Goal: Task Accomplishment & Management: Use online tool/utility

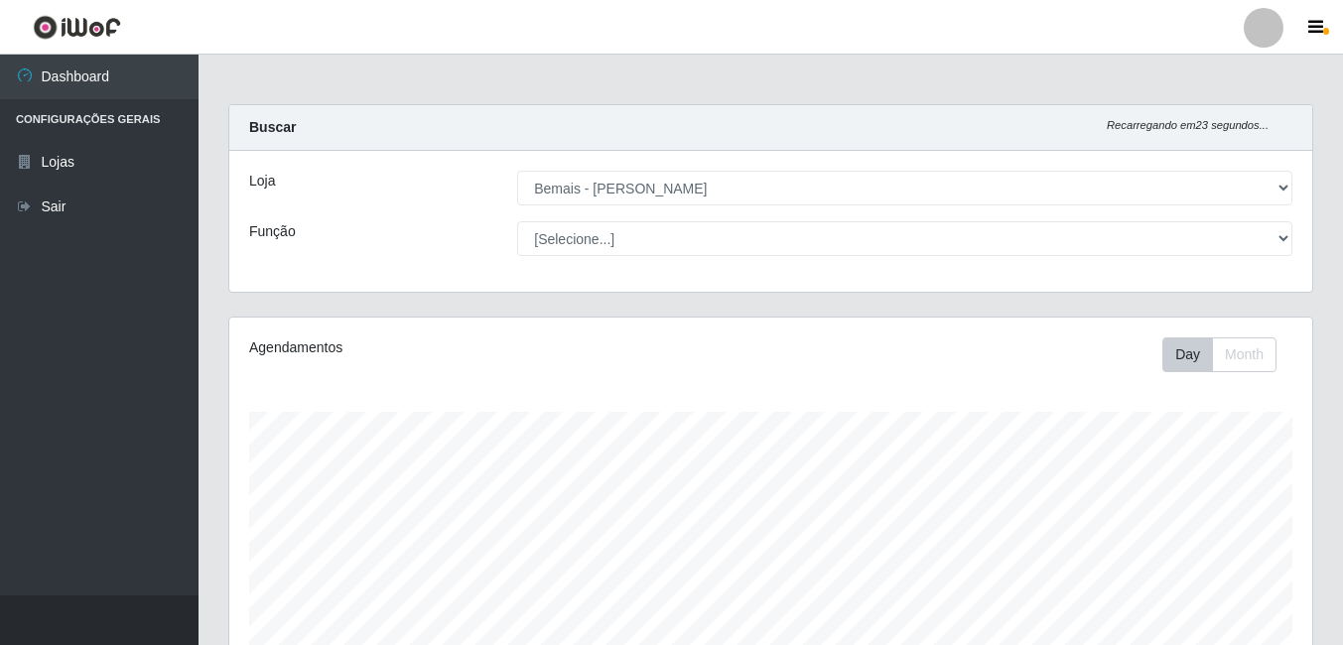
select select "230"
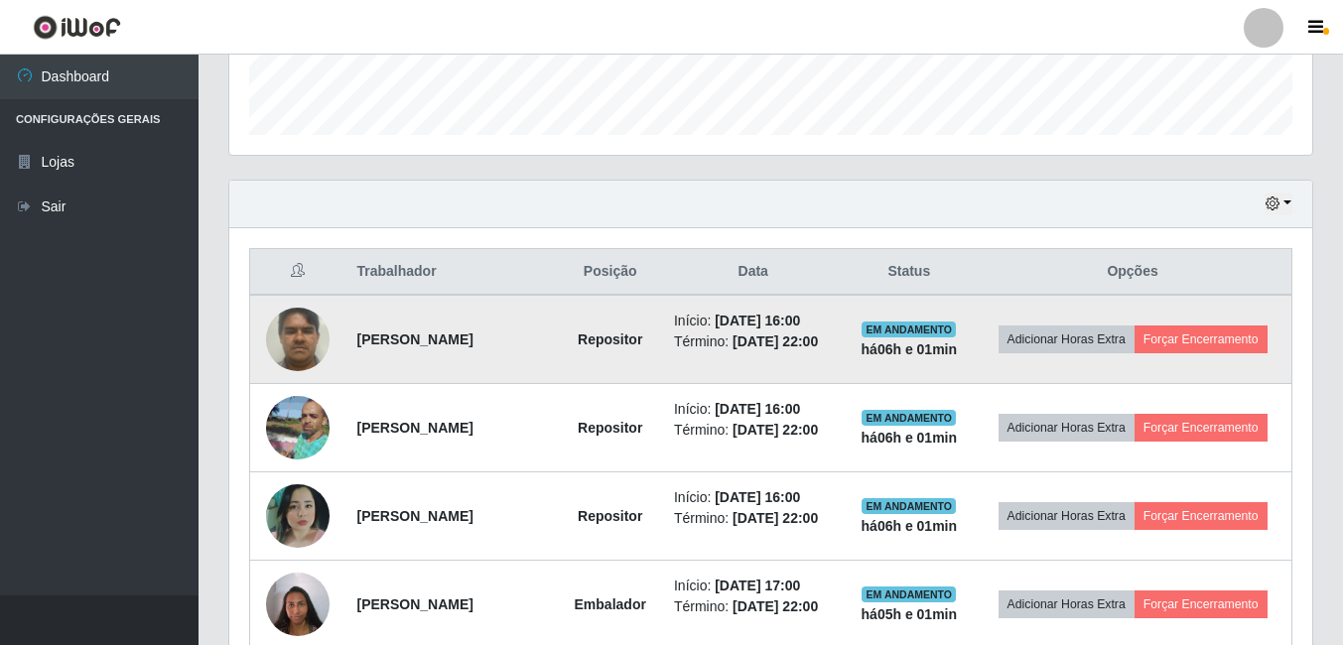
scroll to position [550, 0]
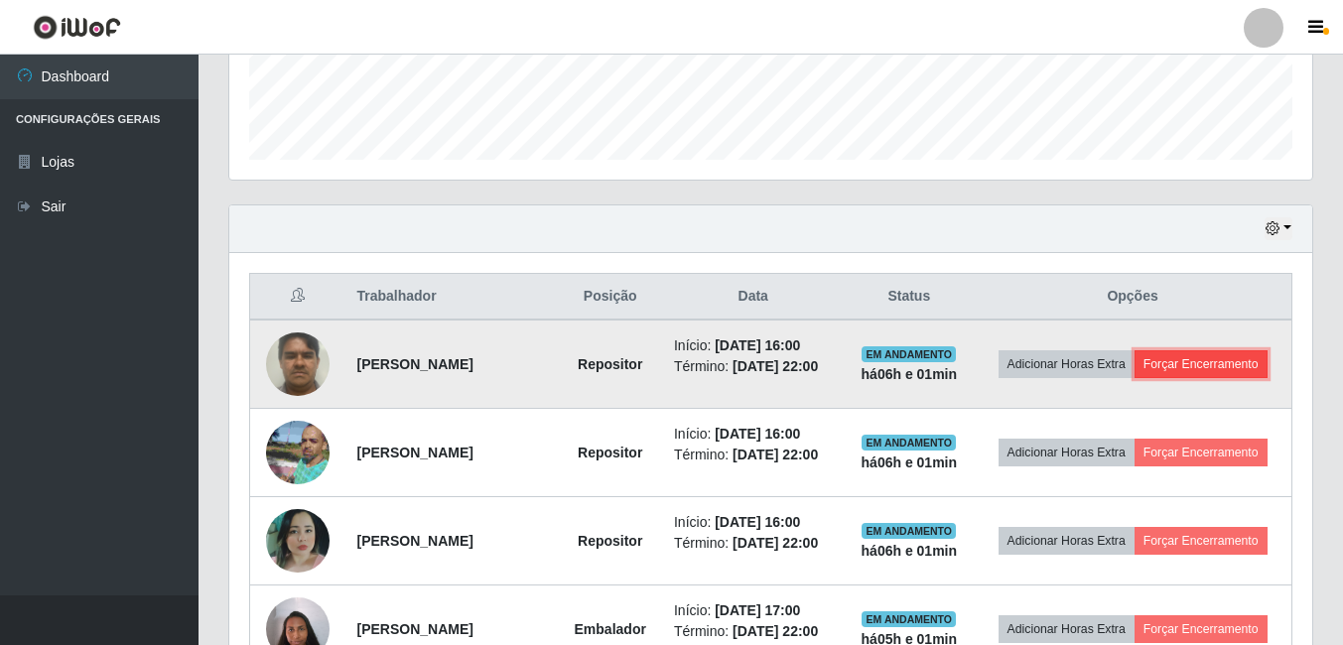
click at [1134, 378] on button "Forçar Encerramento" at bounding box center [1200, 364] width 133 height 28
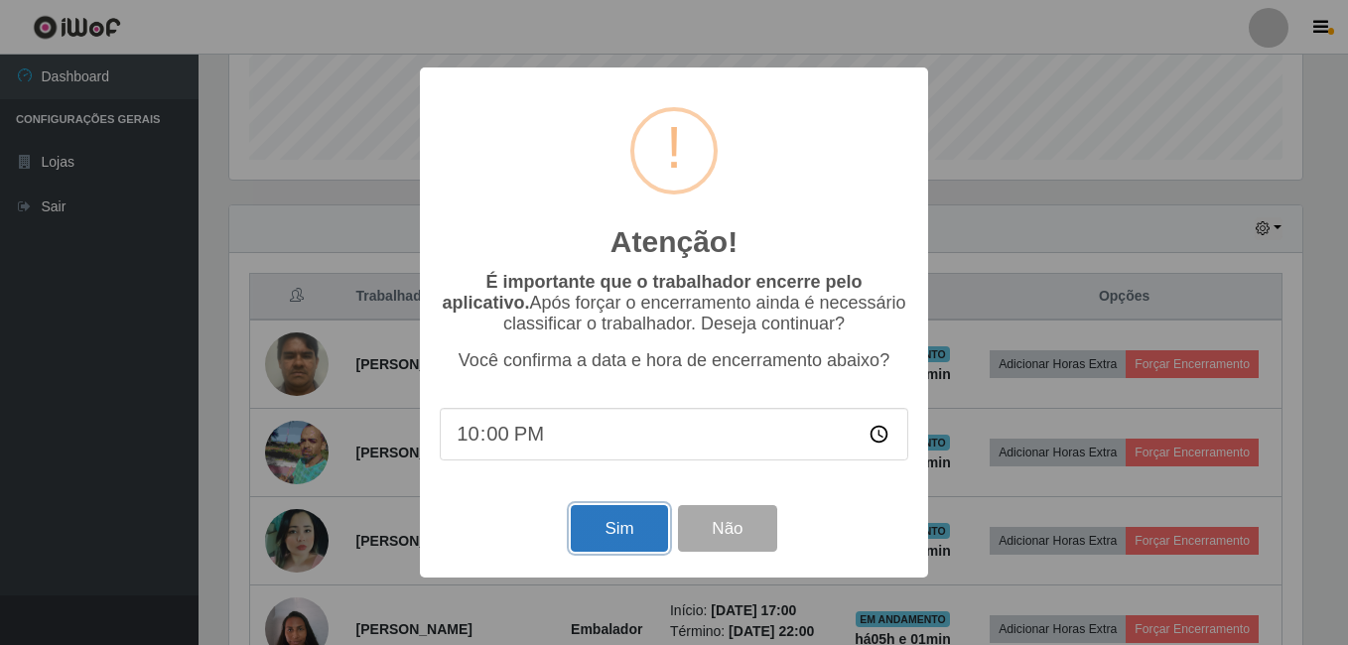
click at [613, 527] on button "Sim" at bounding box center [619, 528] width 96 height 47
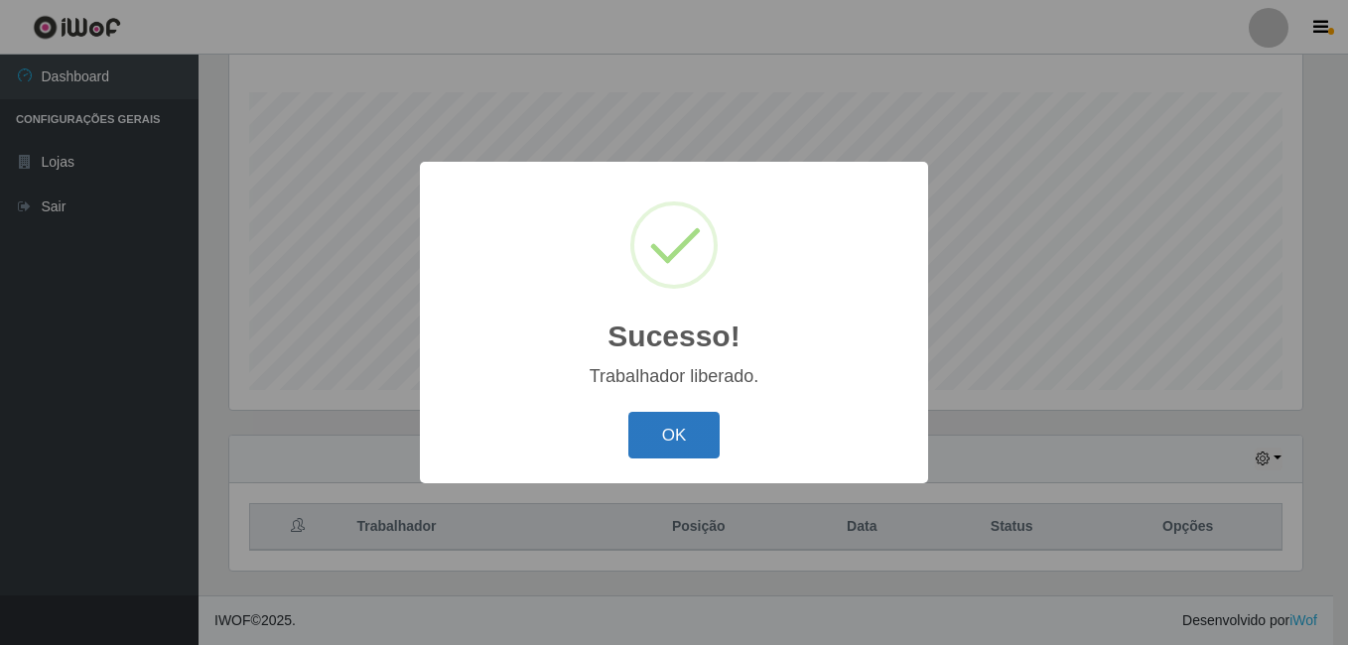
click at [686, 437] on button "OK" at bounding box center [674, 435] width 92 height 47
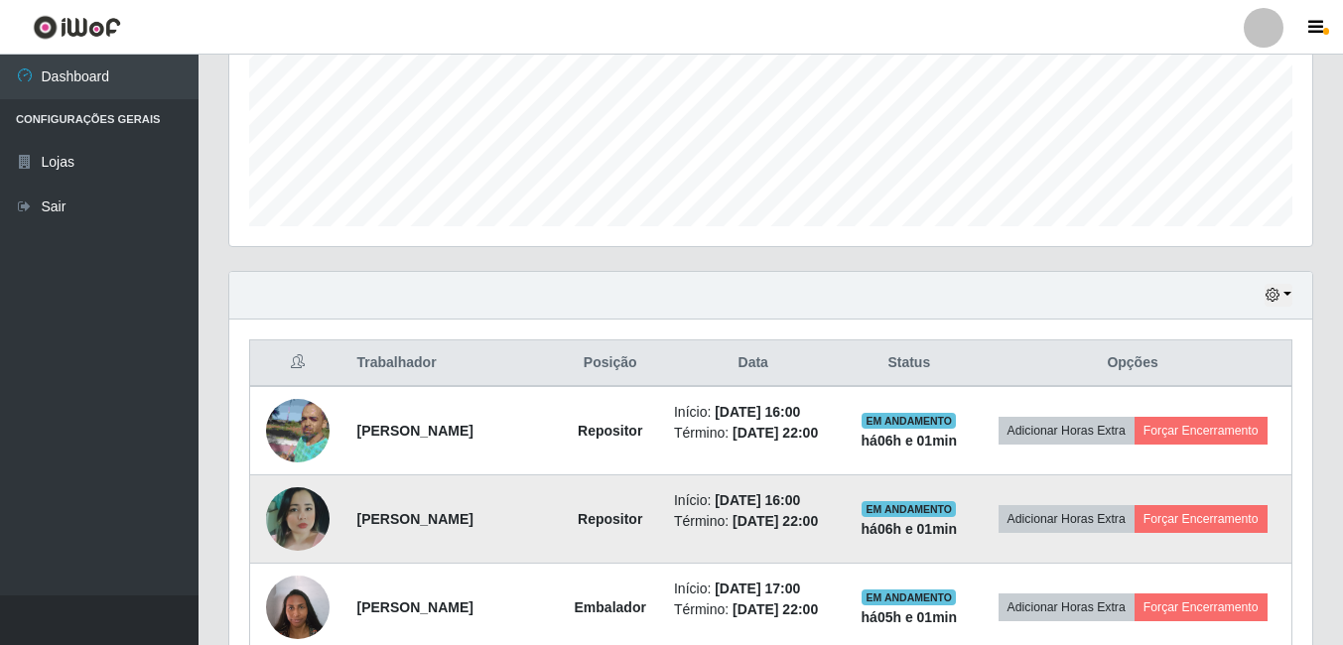
scroll to position [518, 0]
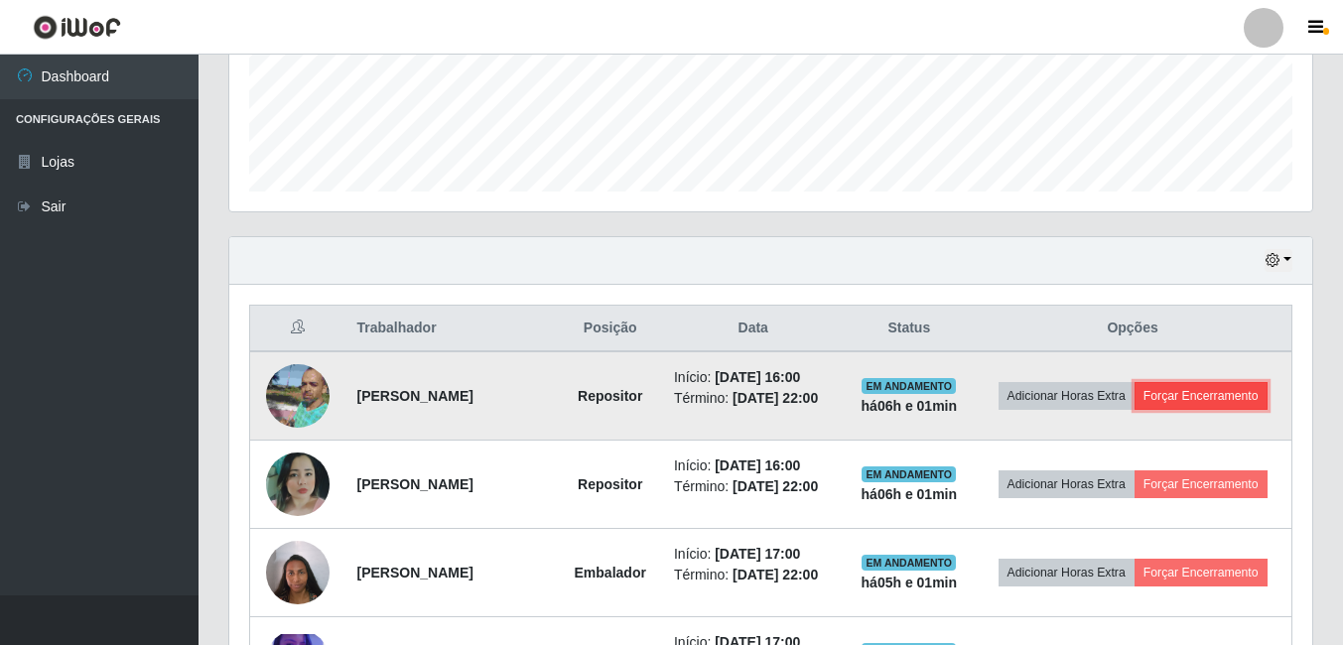
click at [1143, 410] on button "Forçar Encerramento" at bounding box center [1200, 396] width 133 height 28
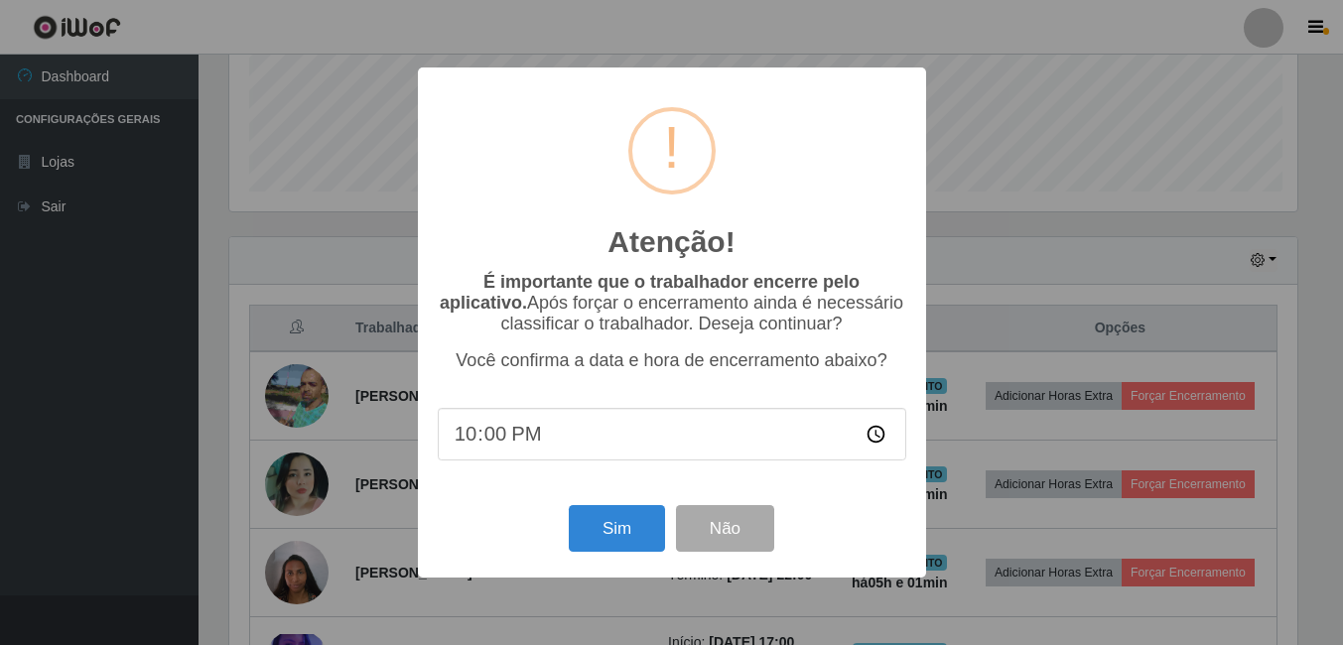
scroll to position [412, 1073]
click at [611, 532] on button "Sim" at bounding box center [619, 528] width 96 height 47
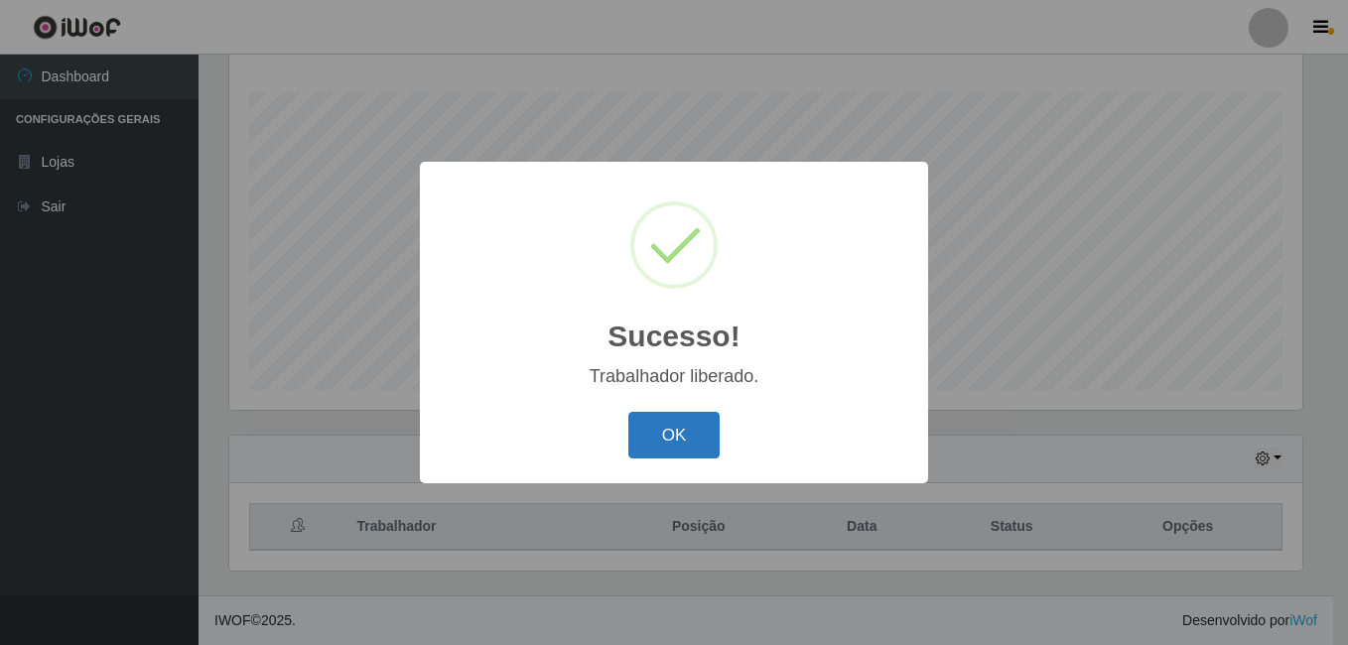
click at [642, 425] on button "OK" at bounding box center [674, 435] width 92 height 47
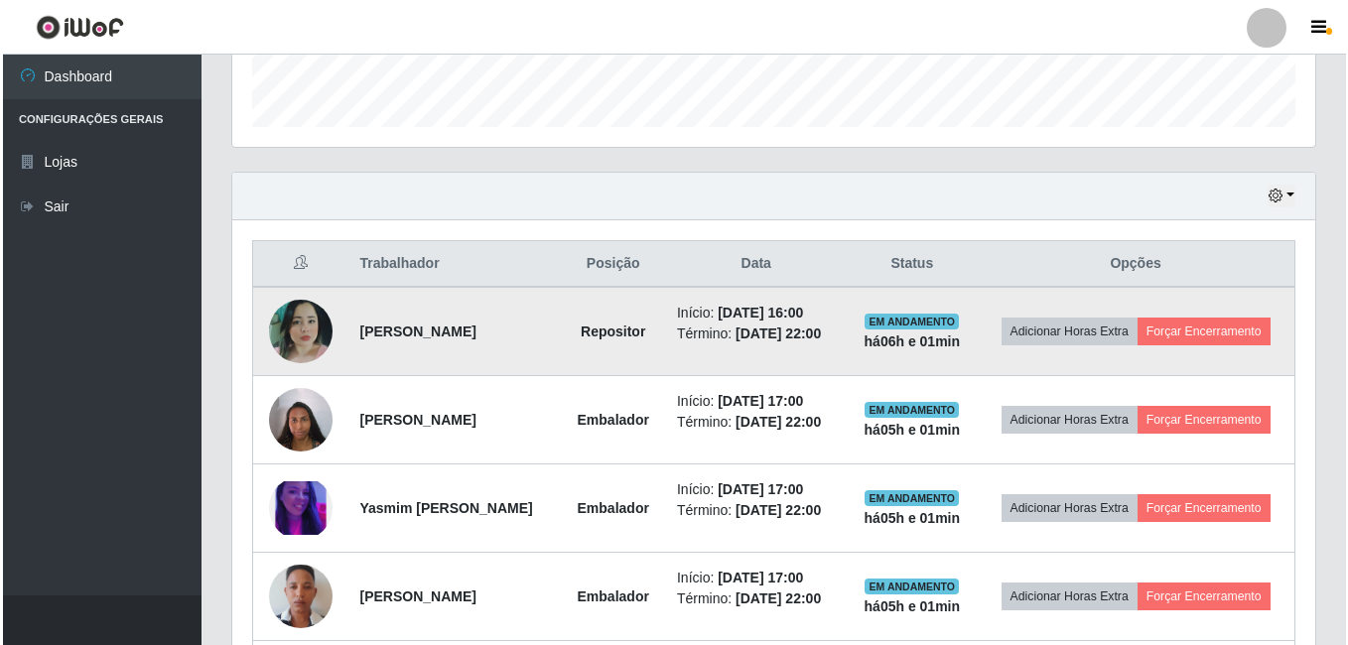
scroll to position [617, 0]
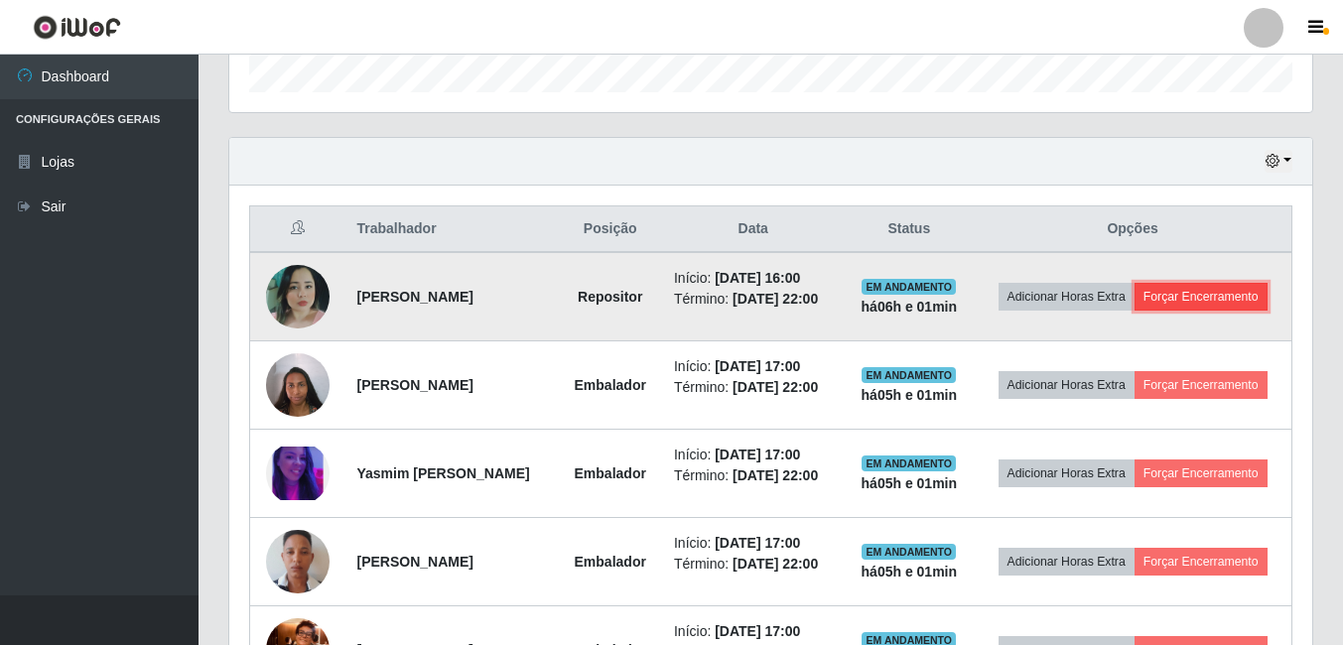
click at [1138, 311] on button "Forçar Encerramento" at bounding box center [1200, 297] width 133 height 28
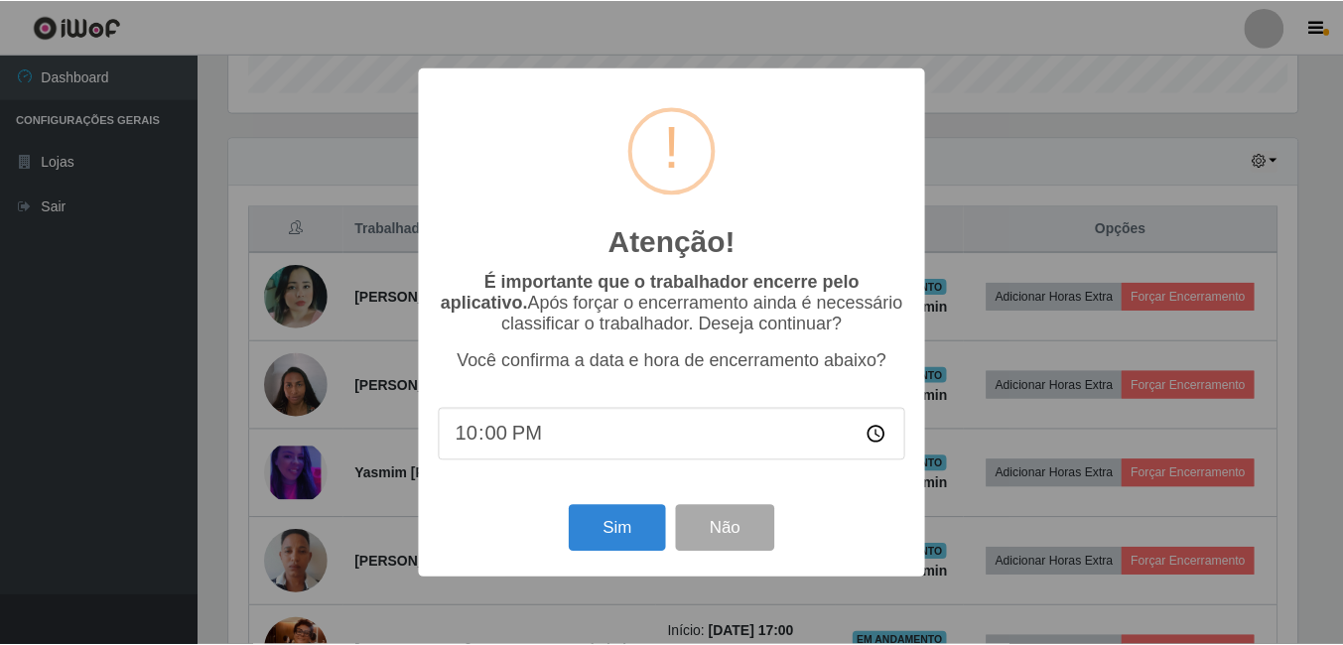
scroll to position [412, 1073]
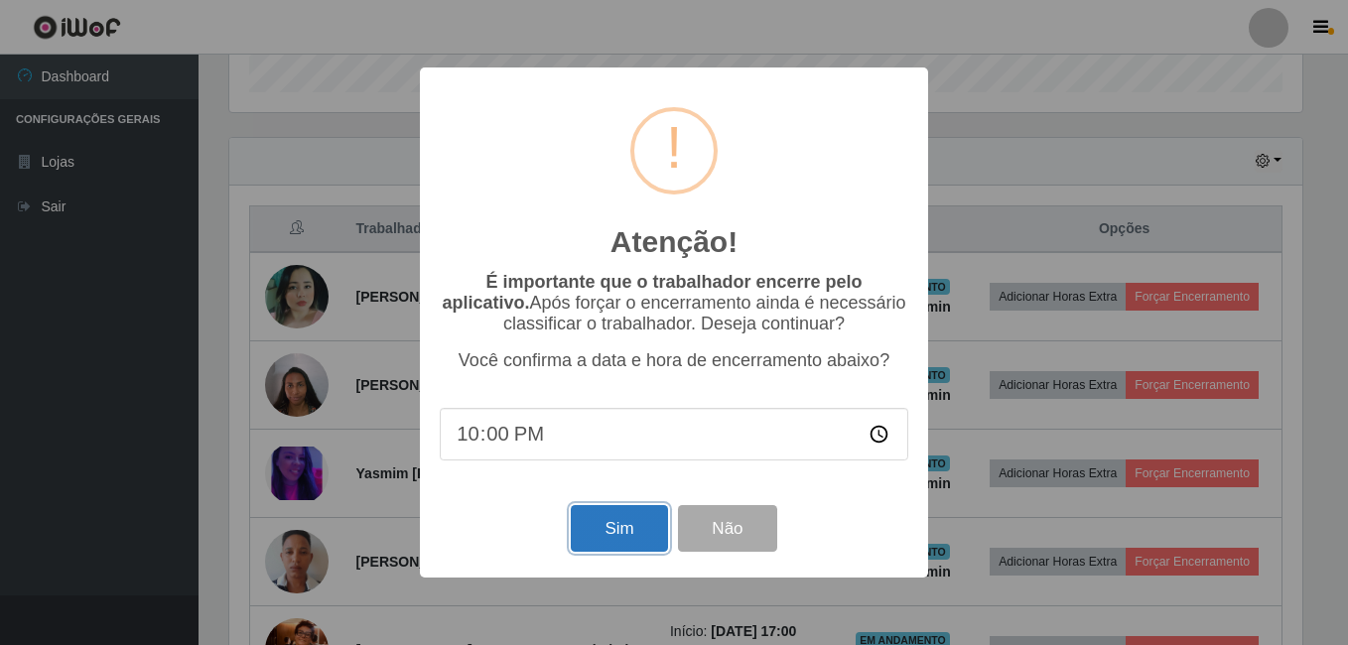
click at [595, 522] on button "Sim" at bounding box center [619, 528] width 96 height 47
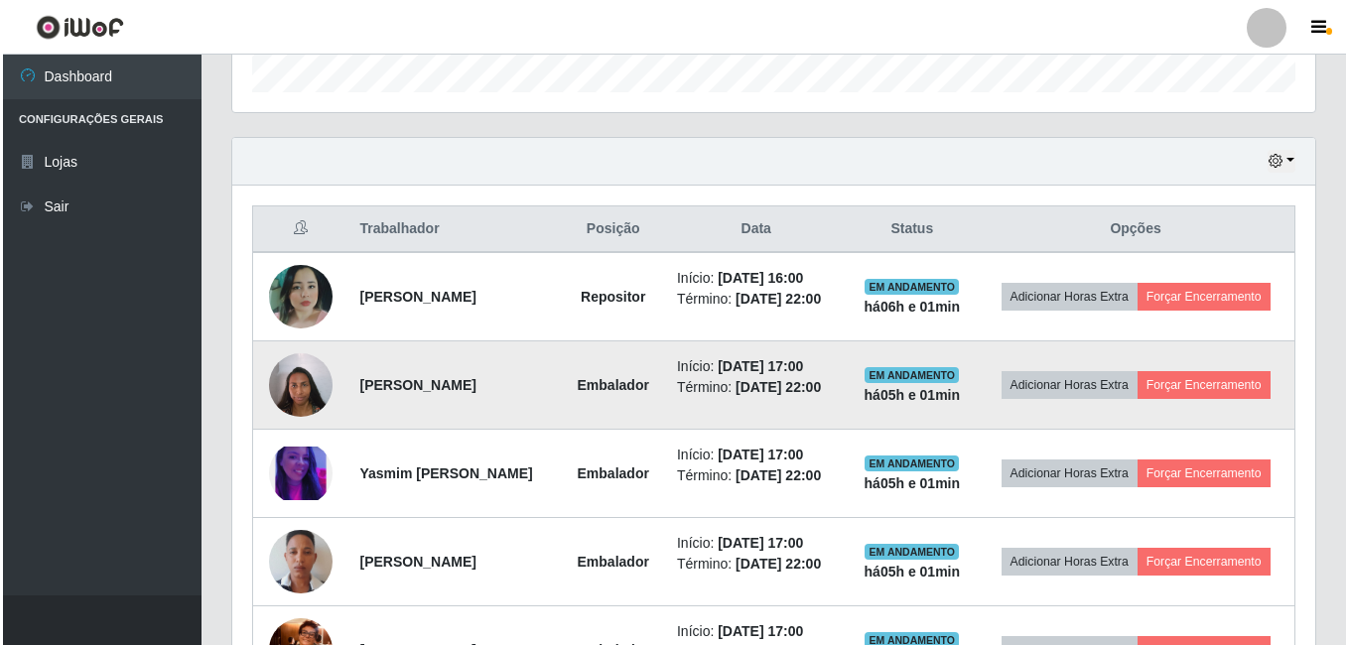
scroll to position [0, 0]
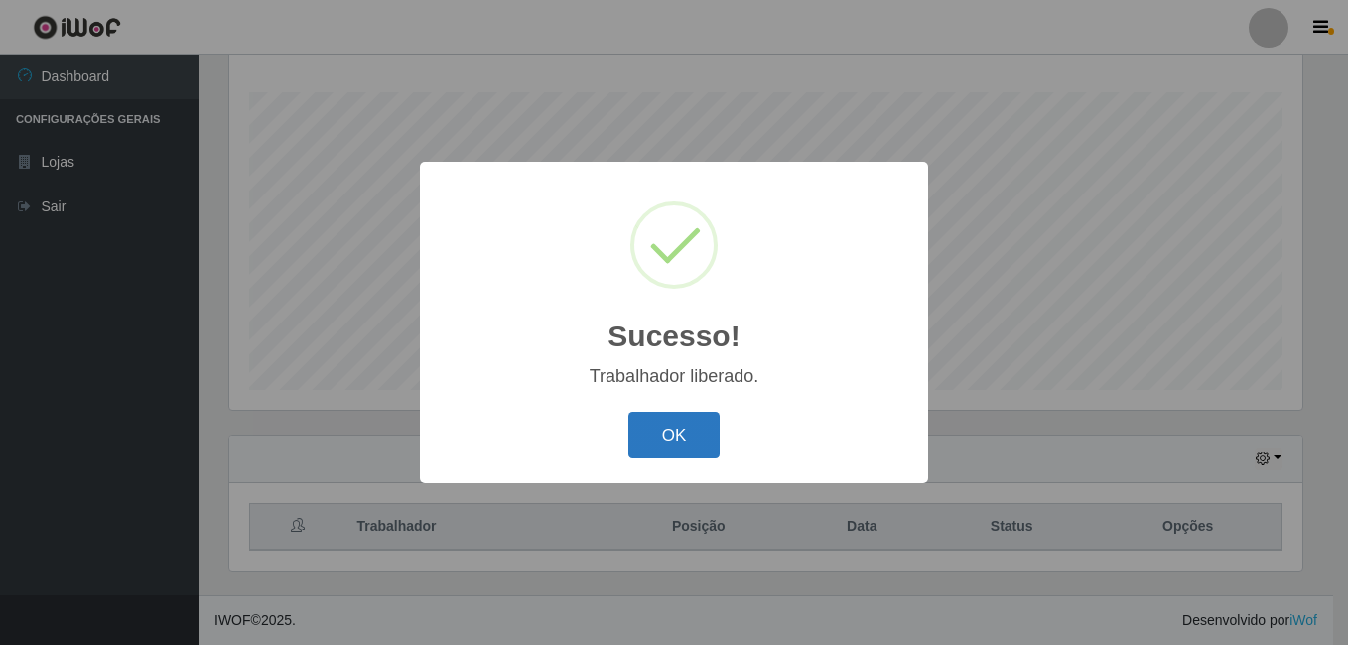
click at [650, 436] on button "OK" at bounding box center [674, 435] width 92 height 47
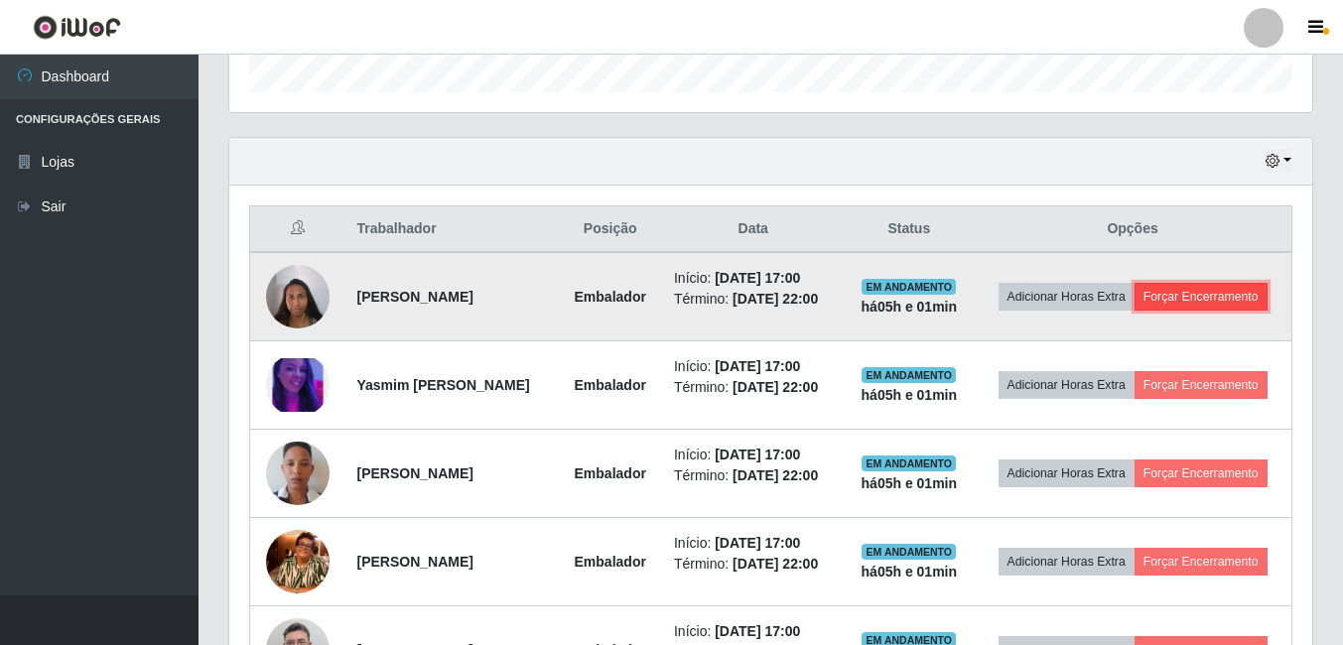
click at [1134, 311] on button "Forçar Encerramento" at bounding box center [1200, 297] width 133 height 28
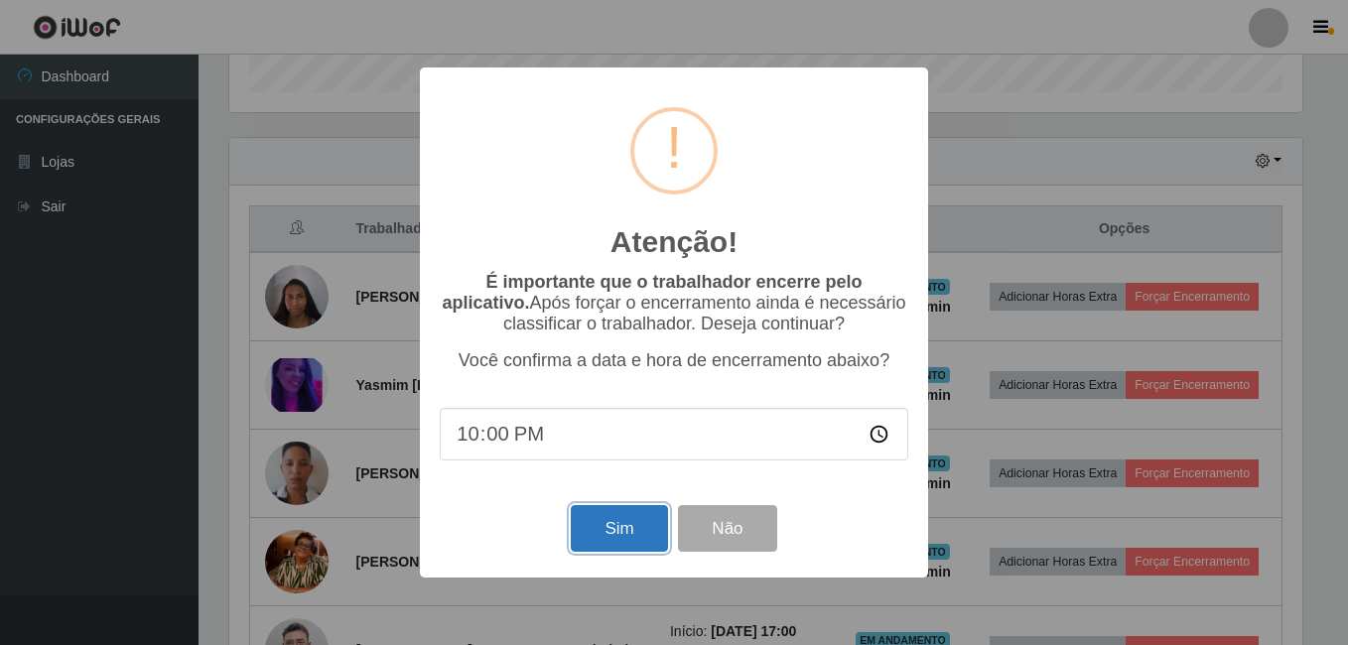
click at [613, 552] on button "Sim" at bounding box center [619, 528] width 96 height 47
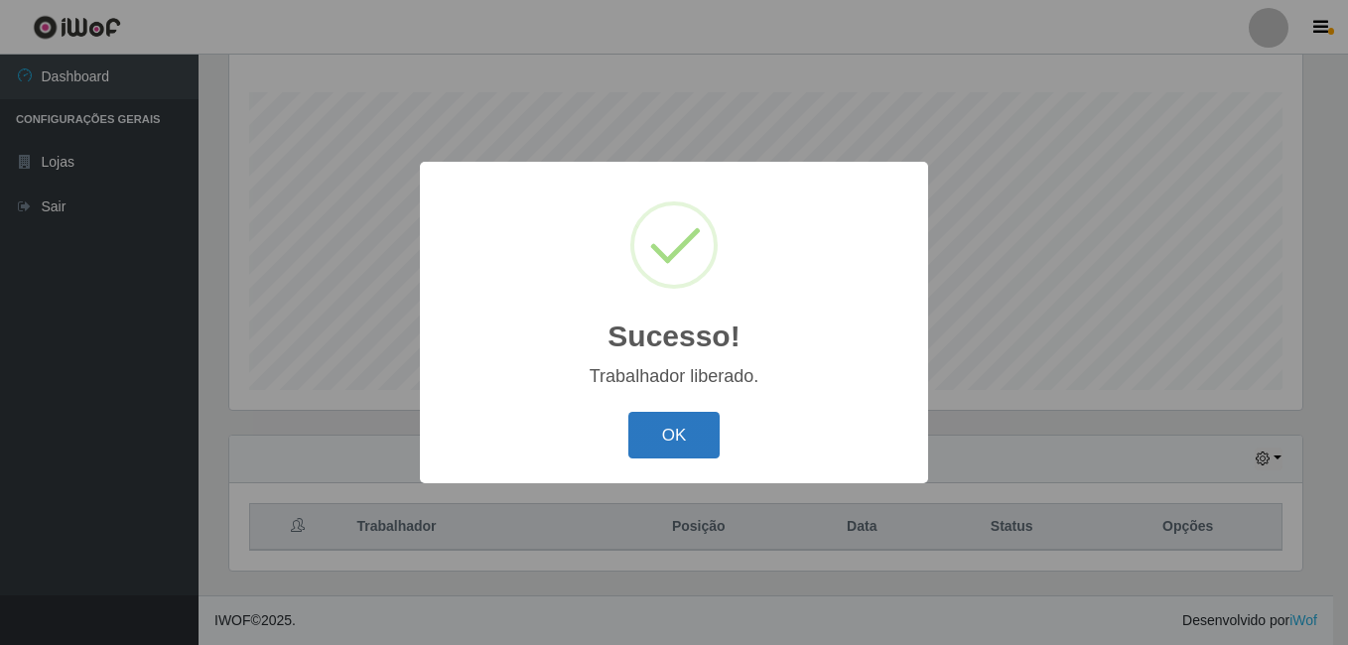
click at [645, 443] on button "OK" at bounding box center [674, 435] width 92 height 47
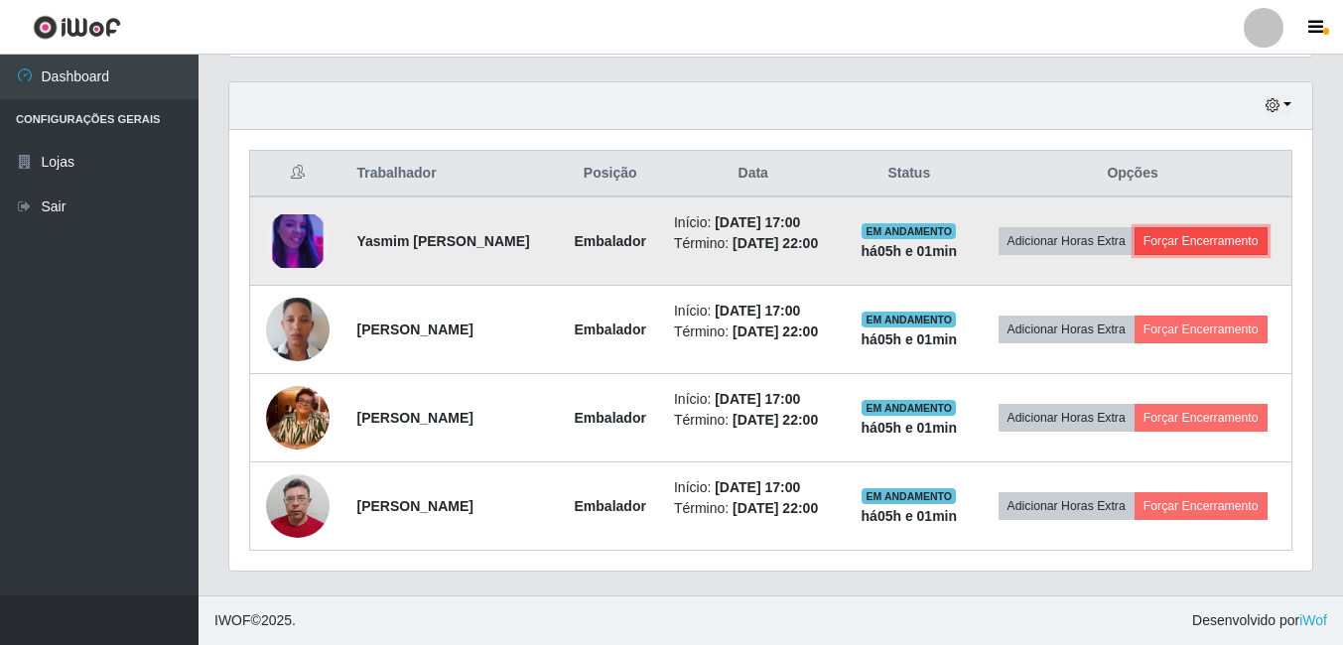
click at [1134, 227] on button "Forçar Encerramento" at bounding box center [1200, 241] width 133 height 28
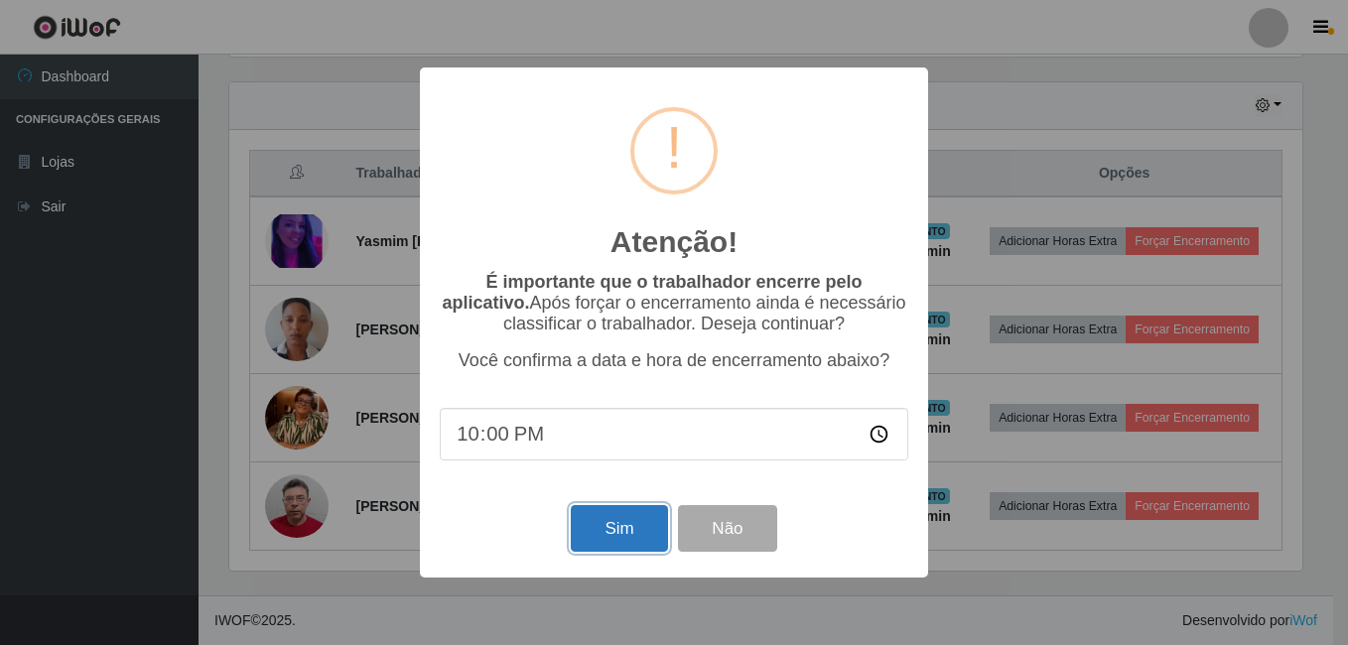
click at [605, 552] on button "Sim" at bounding box center [619, 528] width 96 height 47
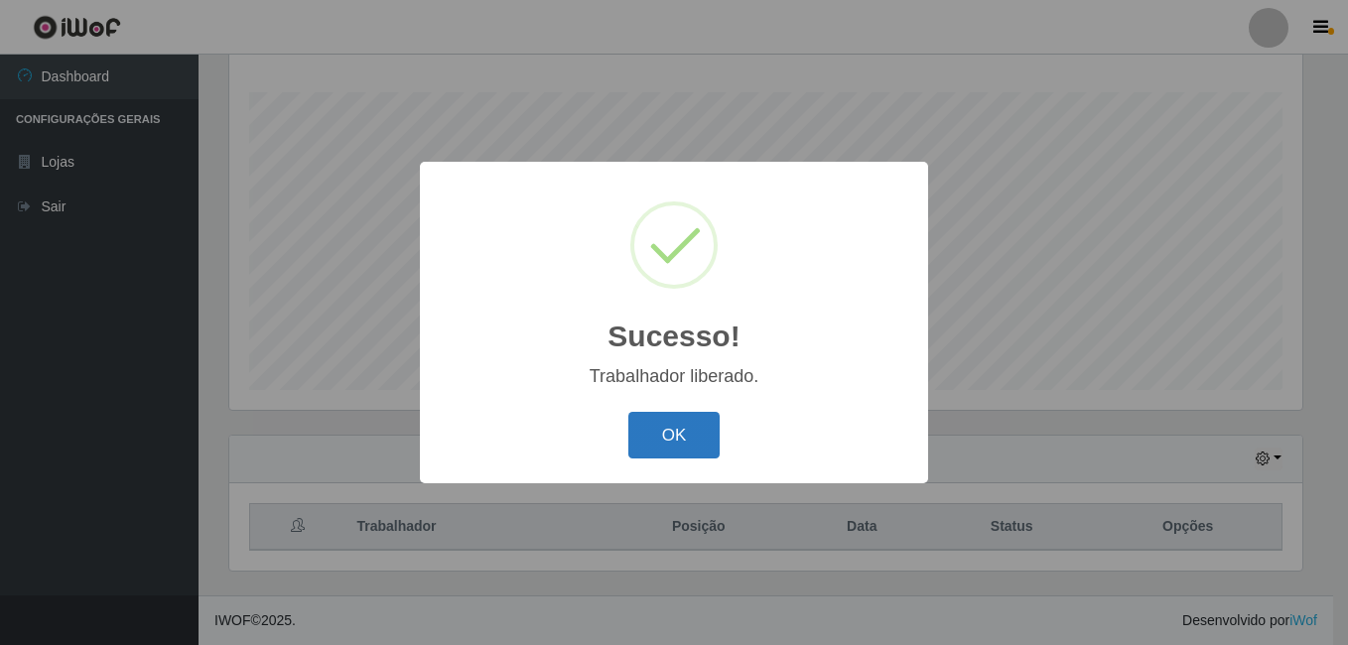
click at [644, 442] on button "OK" at bounding box center [674, 435] width 92 height 47
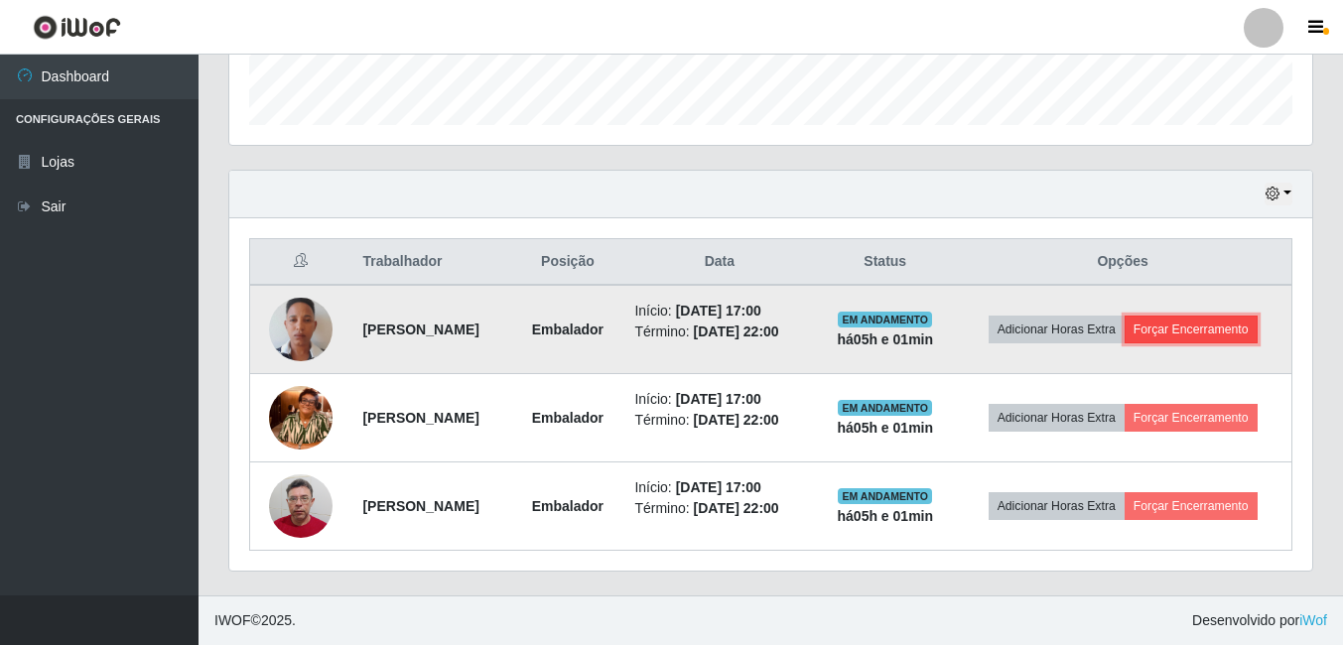
click at [1155, 324] on button "Forçar Encerramento" at bounding box center [1190, 330] width 133 height 28
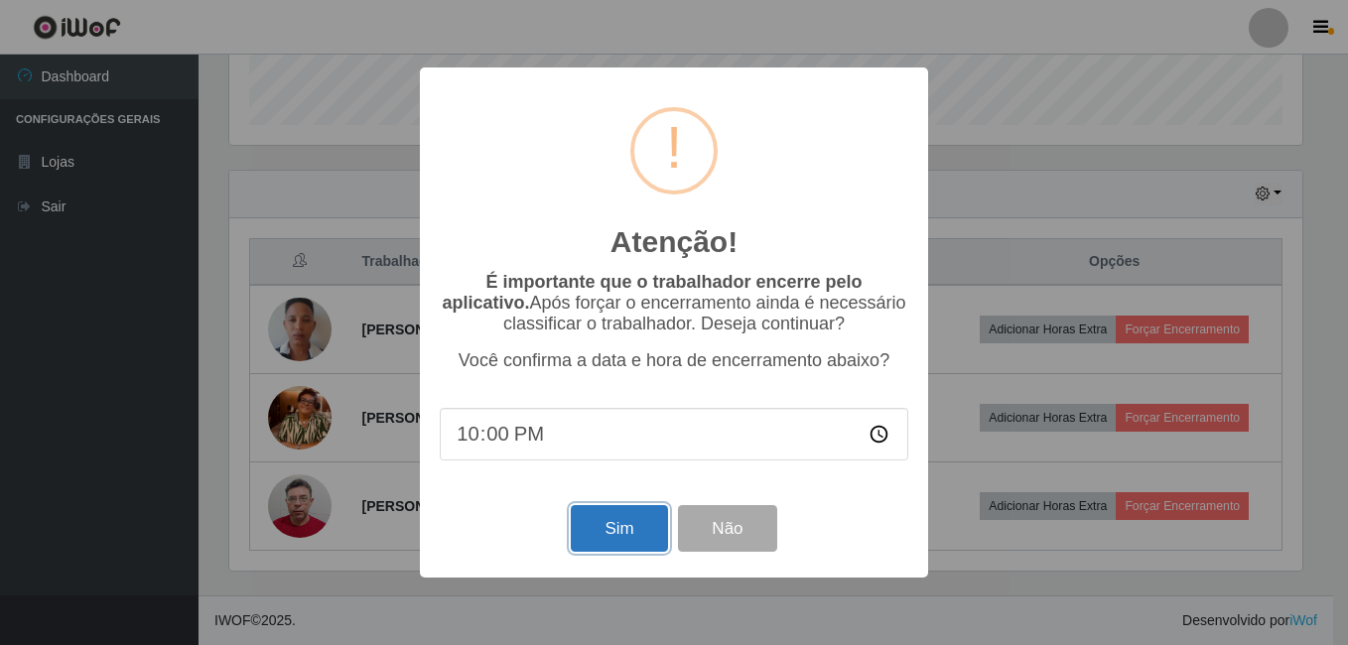
click at [608, 532] on button "Sim" at bounding box center [619, 528] width 96 height 47
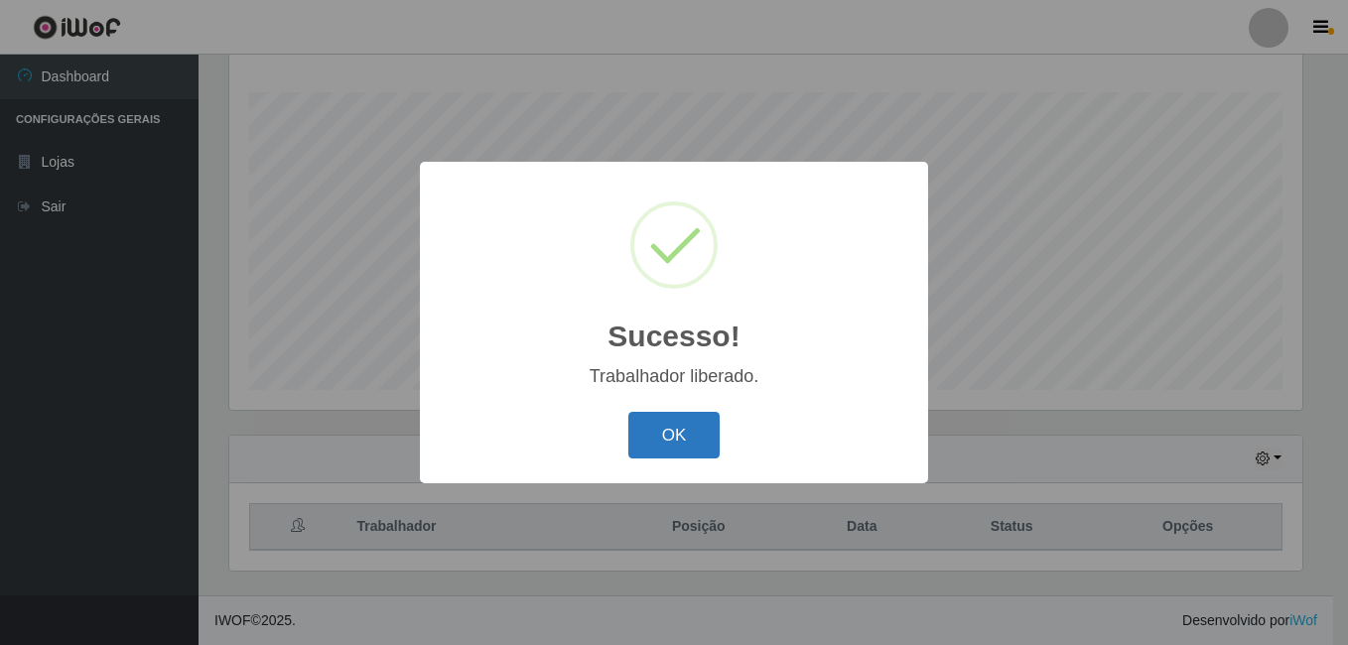
click at [675, 429] on button "OK" at bounding box center [674, 435] width 92 height 47
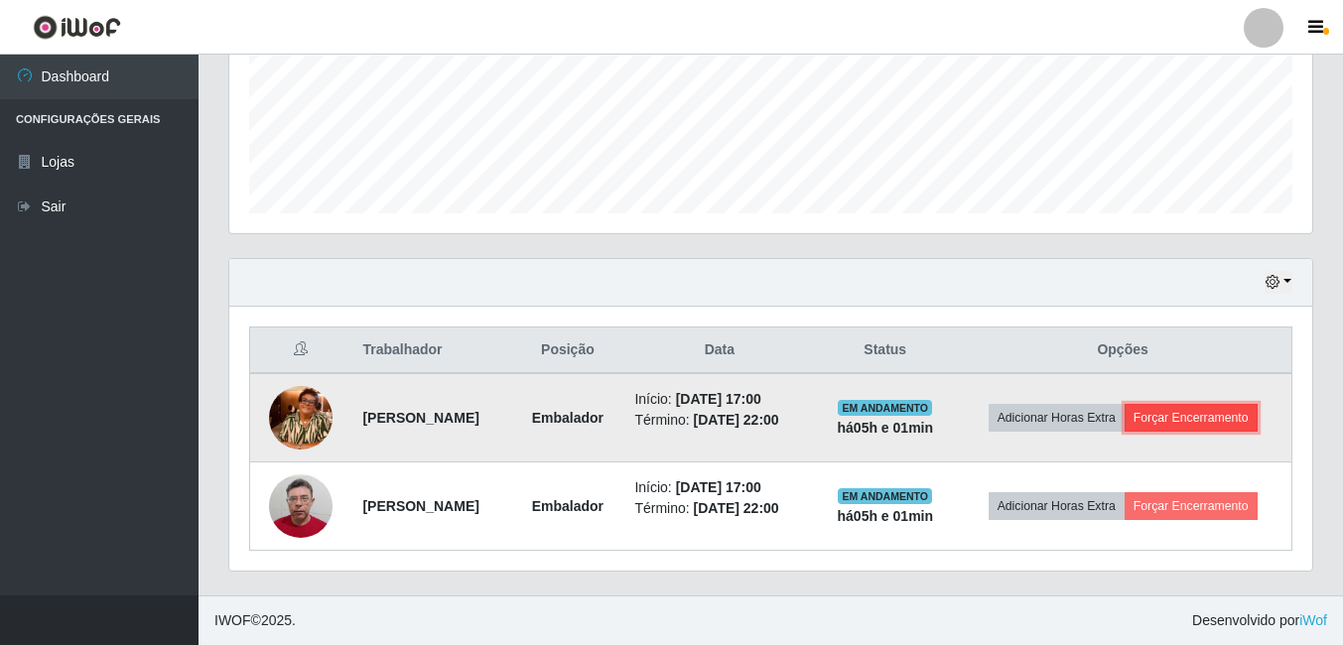
click at [1124, 413] on button "Forçar Encerramento" at bounding box center [1190, 418] width 133 height 28
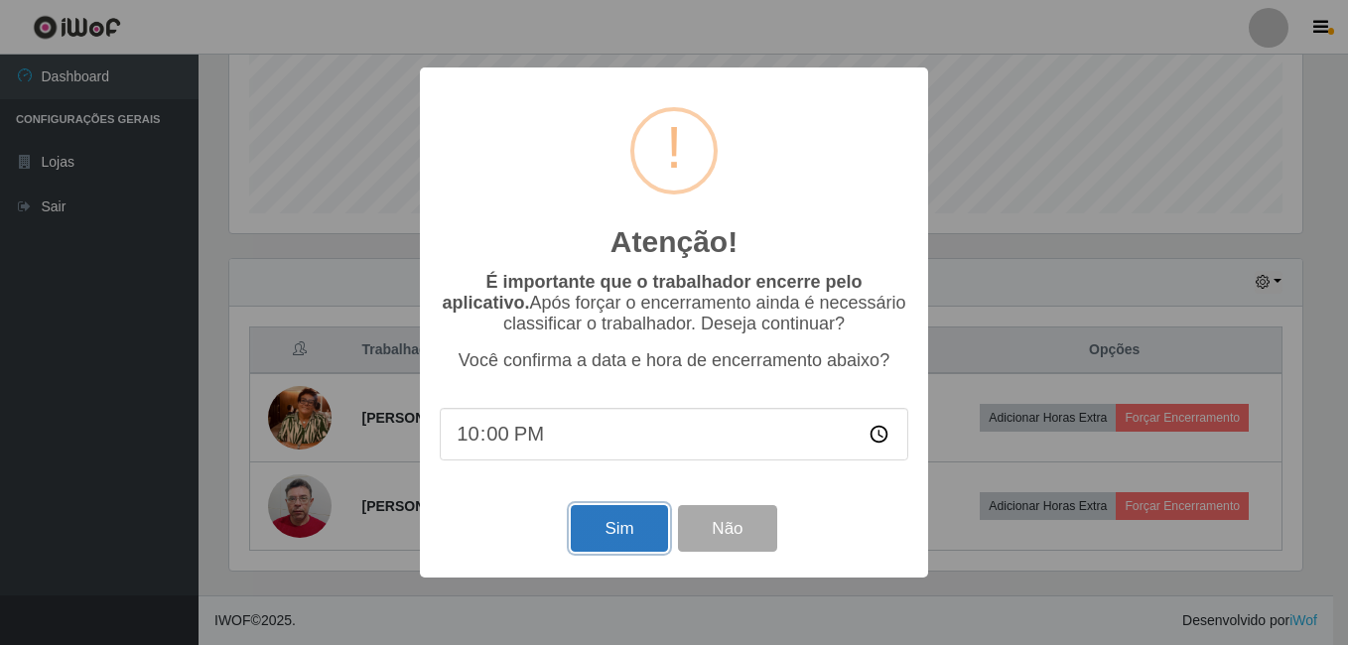
click at [655, 536] on button "Sim" at bounding box center [619, 528] width 96 height 47
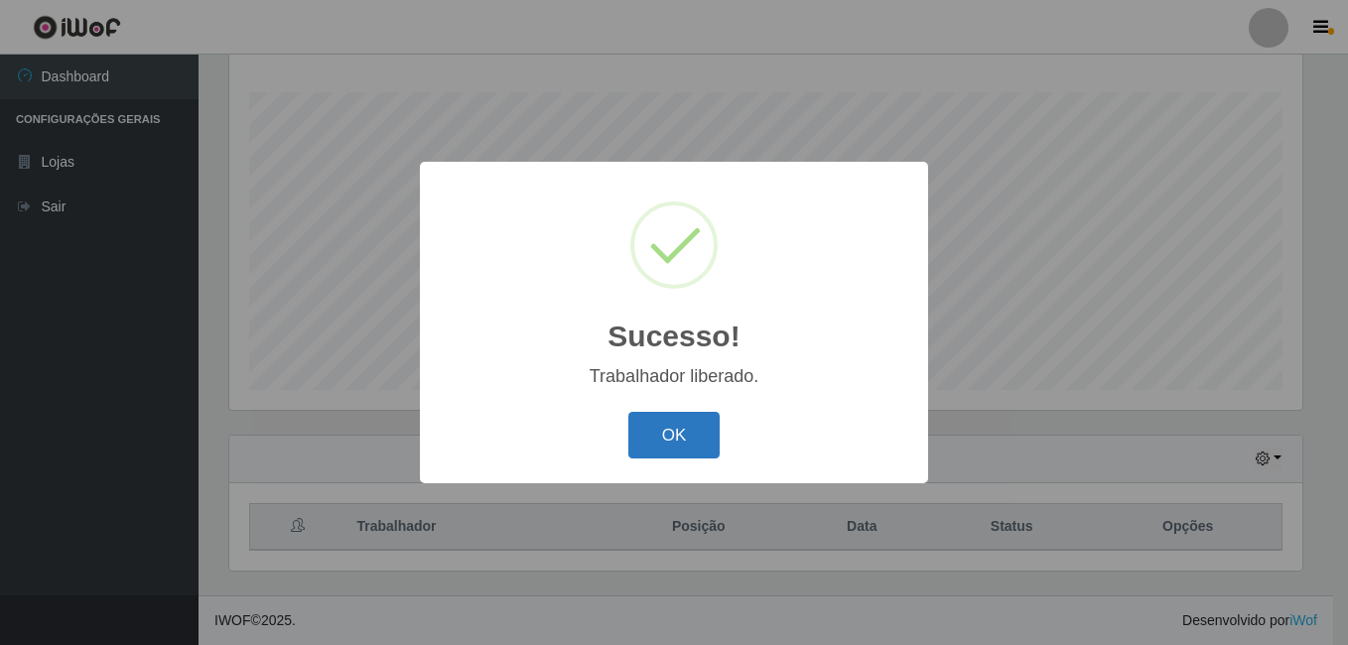
click at [696, 428] on button "OK" at bounding box center [674, 435] width 92 height 47
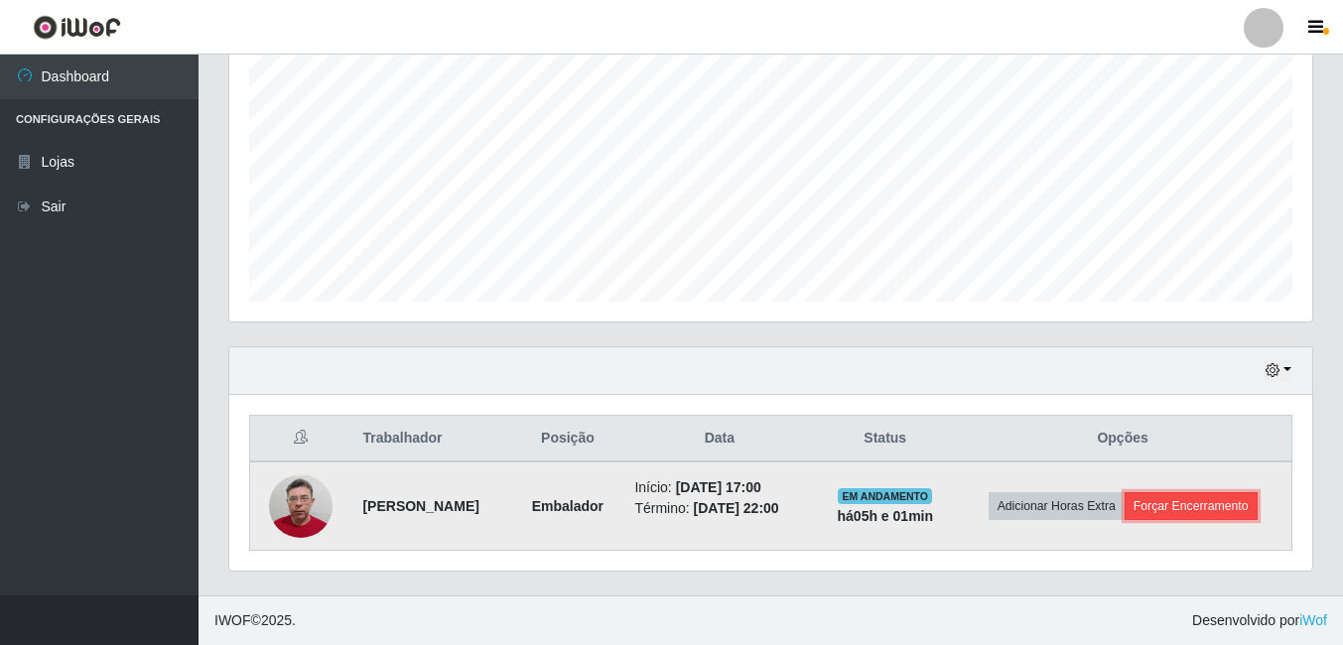
click at [1210, 510] on button "Forçar Encerramento" at bounding box center [1190, 506] width 133 height 28
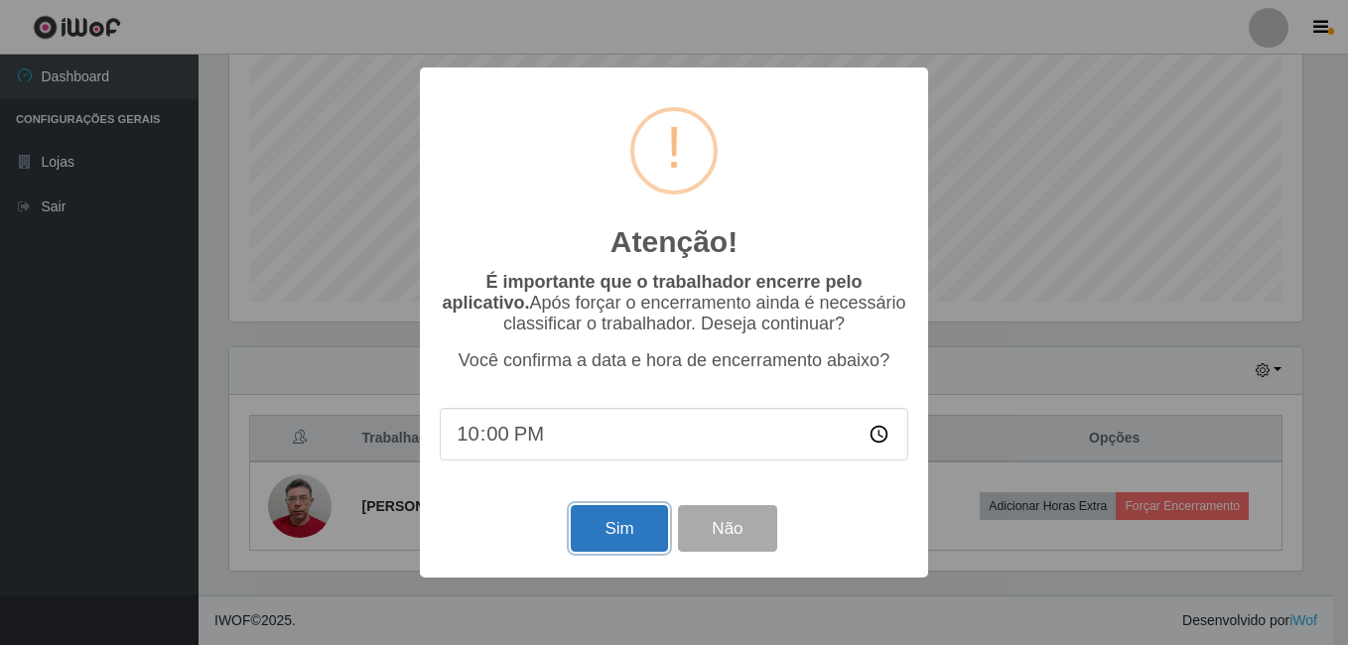
click at [626, 542] on button "Sim" at bounding box center [619, 528] width 96 height 47
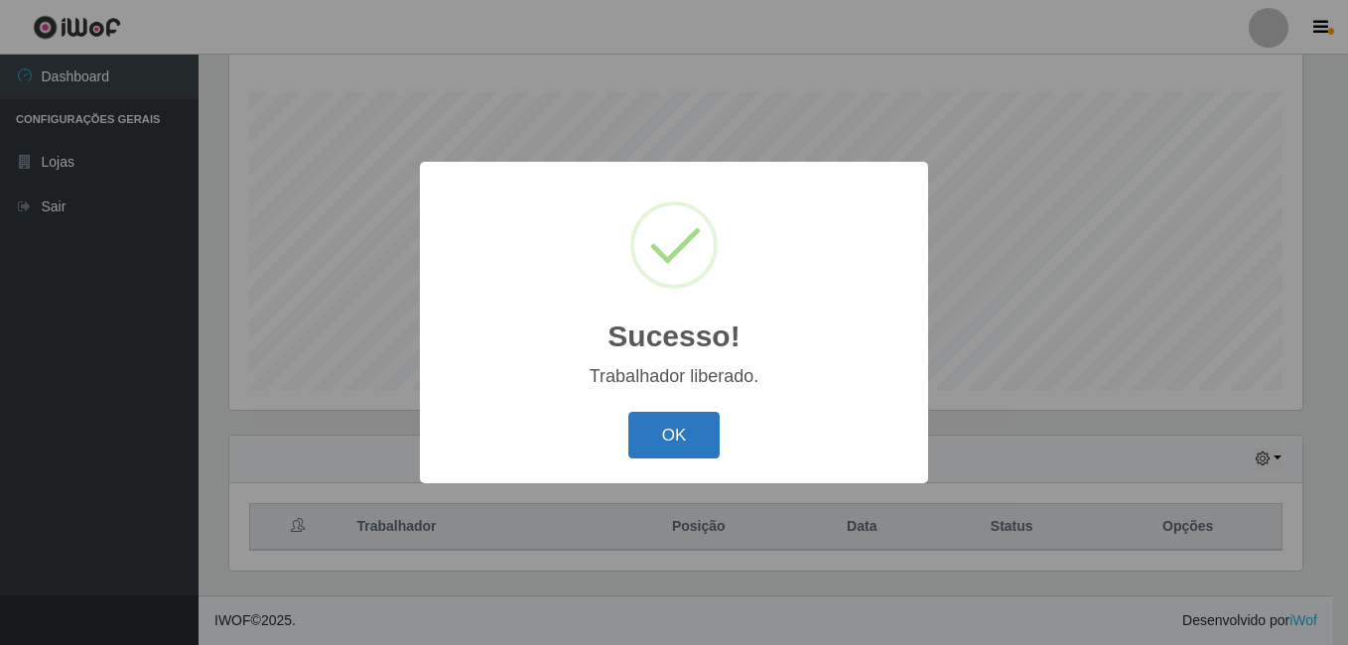
click at [706, 441] on button "OK" at bounding box center [674, 435] width 92 height 47
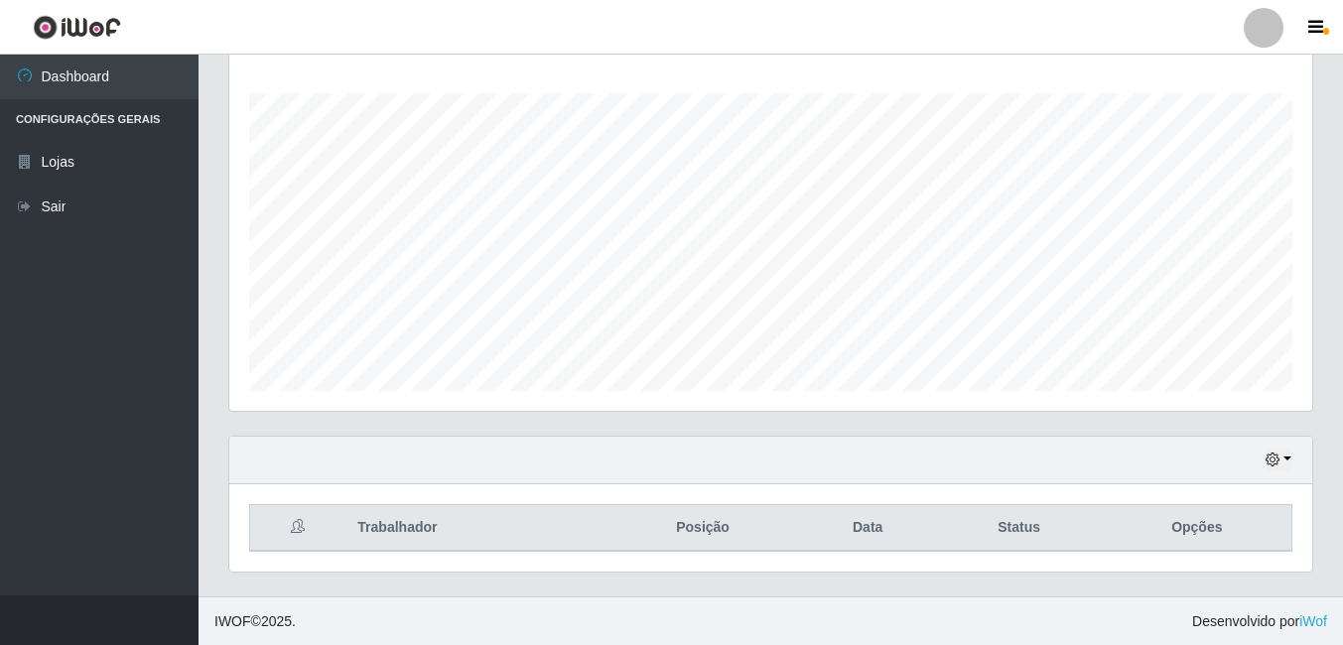
scroll to position [320, 0]
